Goal: Information Seeking & Learning: Learn about a topic

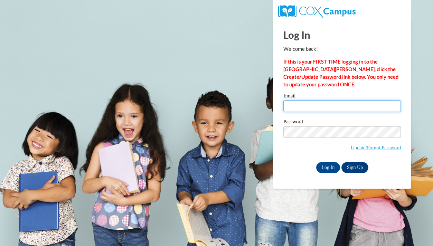
click at [353, 109] on input "Email" at bounding box center [342, 106] width 118 height 12
type input "hk00326@georgiasouthern.edu"
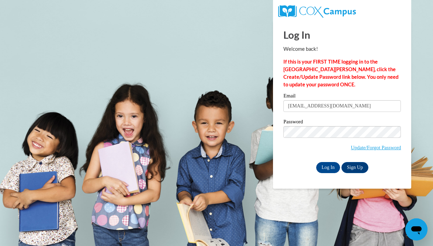
click at [306, 170] on div "Log In Sign Up" at bounding box center [342, 167] width 118 height 11
click at [331, 168] on input "Log In" at bounding box center [328, 167] width 24 height 11
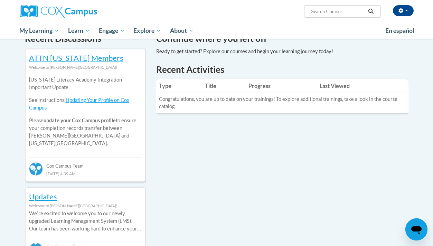
scroll to position [218, 0]
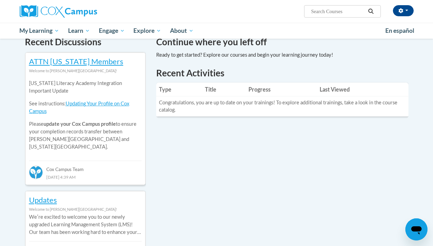
click at [325, 13] on input "Search..." at bounding box center [337, 11] width 55 height 8
type input "literacy passage for first grade"
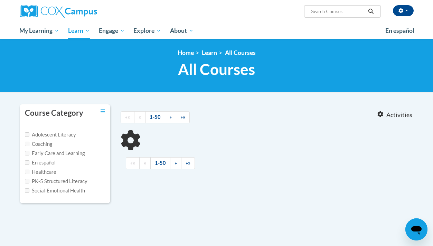
type input "literacy passage for first grade"
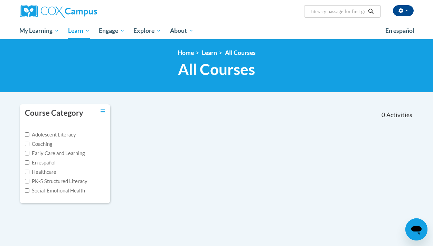
click at [65, 135] on label "Adolescent Literacy" at bounding box center [50, 135] width 51 height 8
click at [29, 135] on input "Adolescent Literacy" at bounding box center [27, 134] width 4 height 4
checkbox input "true"
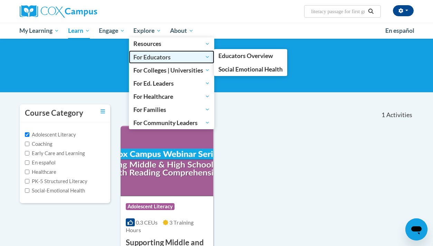
click at [171, 60] on span "For Educators" at bounding box center [171, 57] width 76 height 8
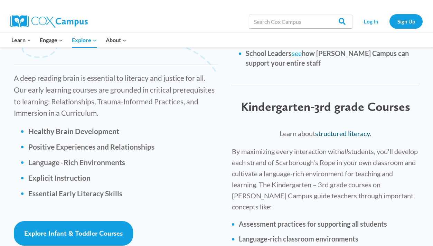
scroll to position [988, 0]
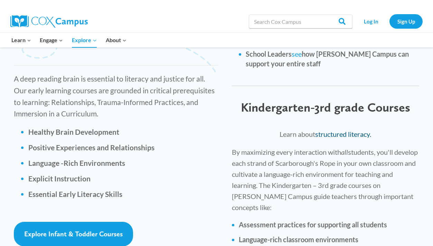
click at [332, 130] on link "structured literacy." at bounding box center [343, 134] width 56 height 8
